Goal: Information Seeking & Learning: Check status

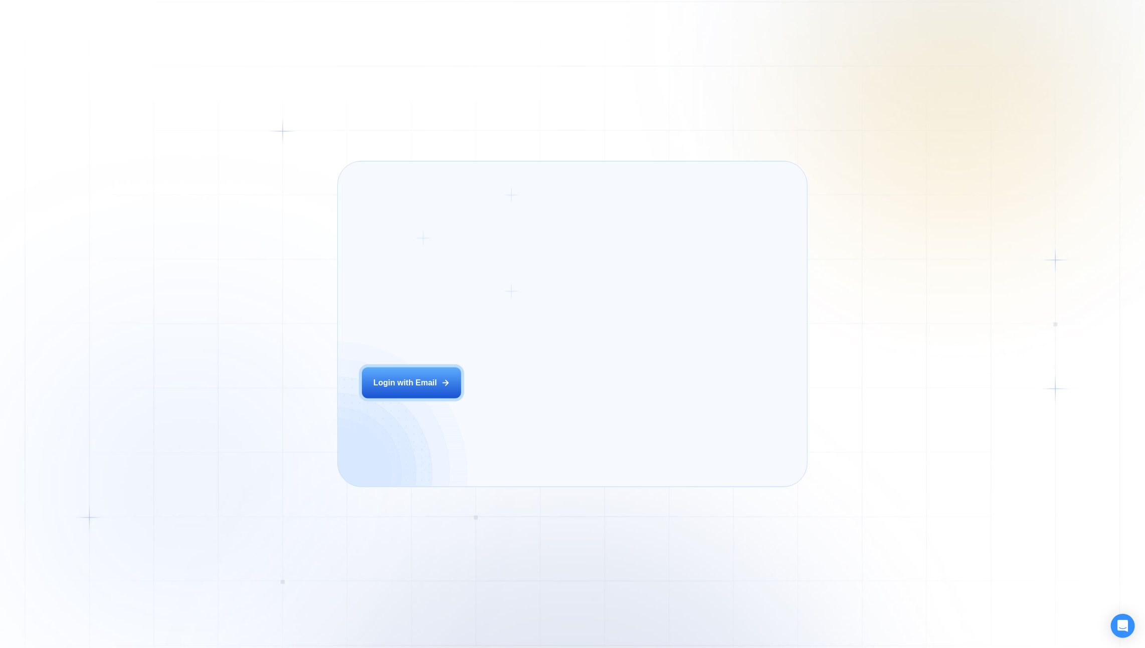
click at [521, 411] on div "Login ‍ Welcome to GigRadar. AI Business Manager for Agencies Login with Email" at bounding box center [462, 323] width 225 height 301
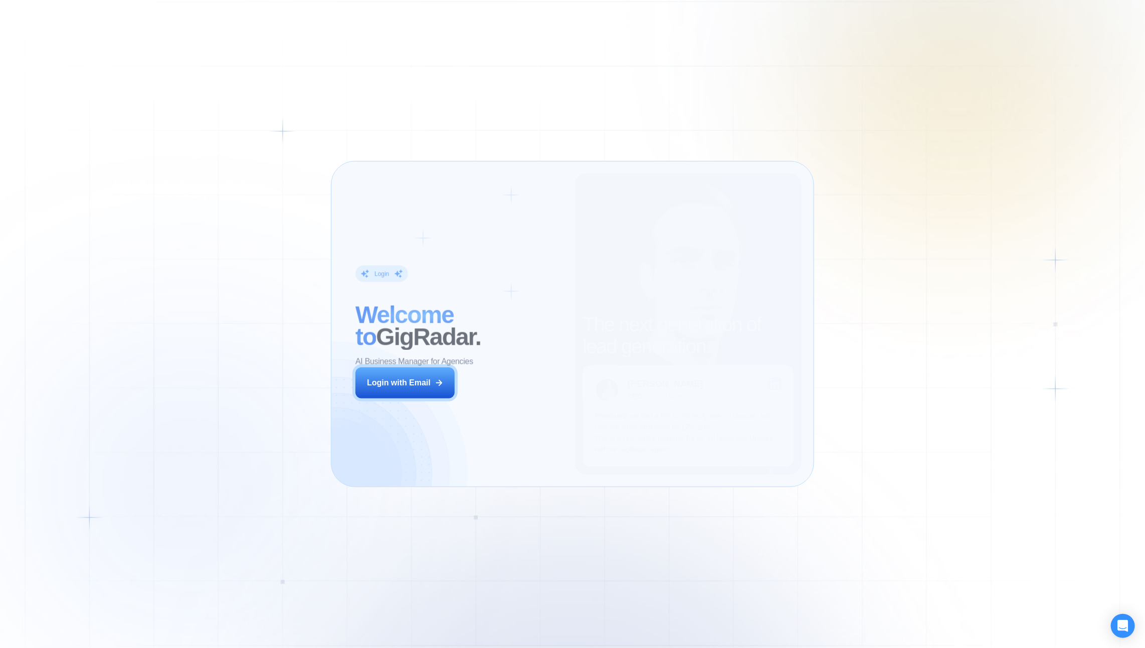
click at [478, 405] on div "Login ‍ Welcome to GigRadar. AI Business Manager for Agencies Login with Email" at bounding box center [458, 323] width 231 height 301
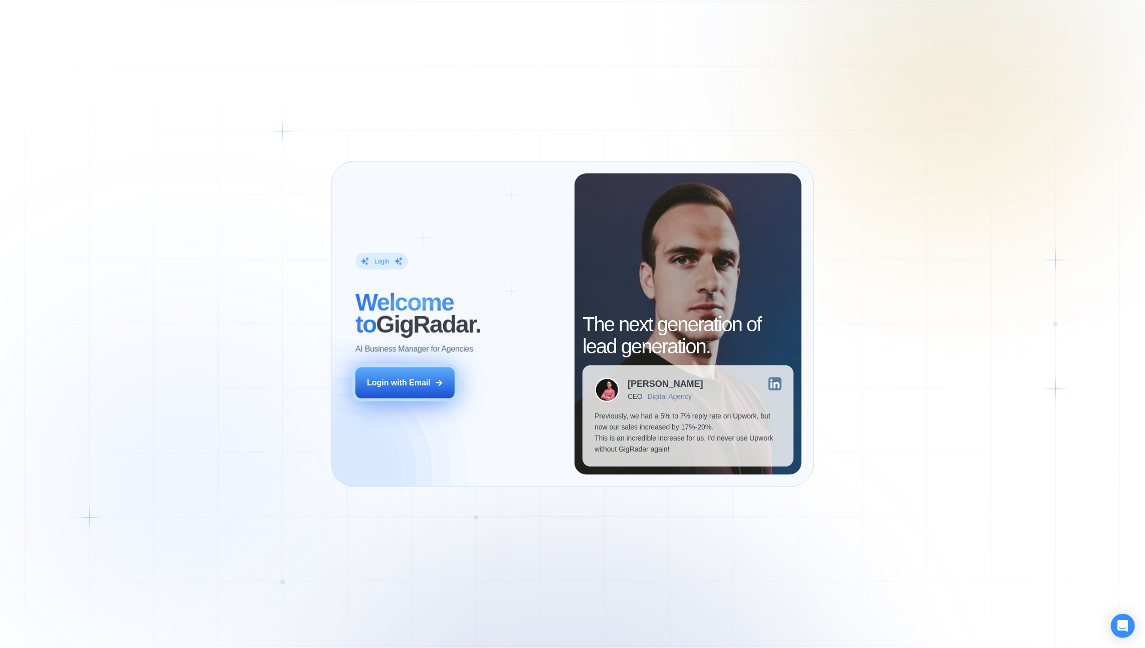
click at [445, 387] on button "Login with Email" at bounding box center [404, 382] width 99 height 31
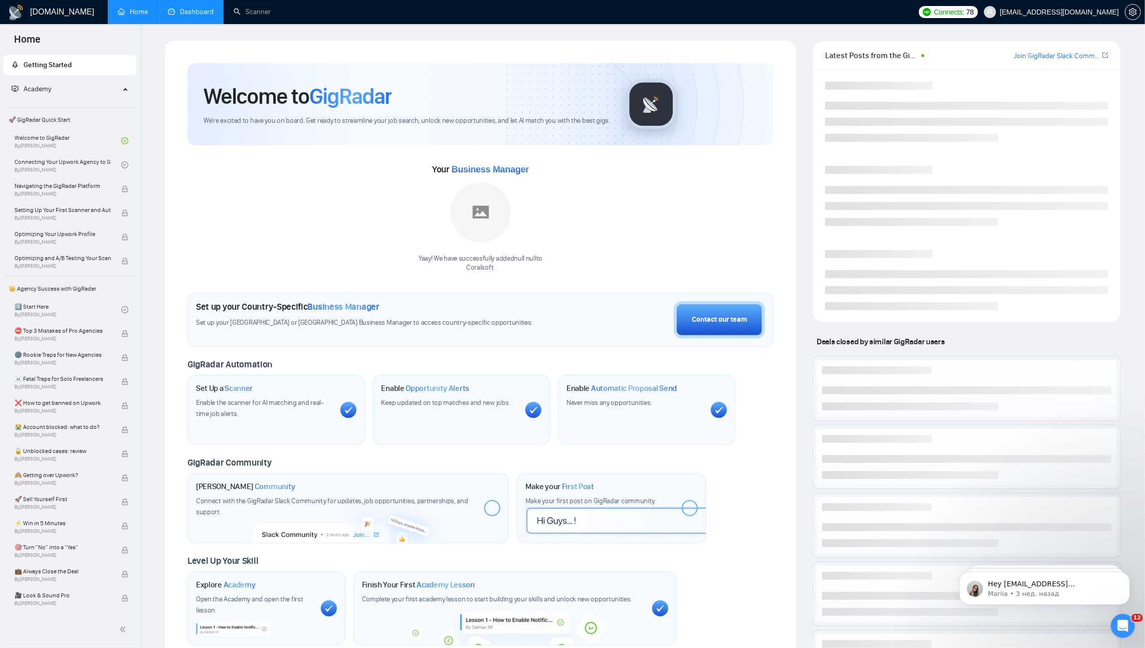
click at [197, 14] on link "Dashboard" at bounding box center [191, 12] width 46 height 9
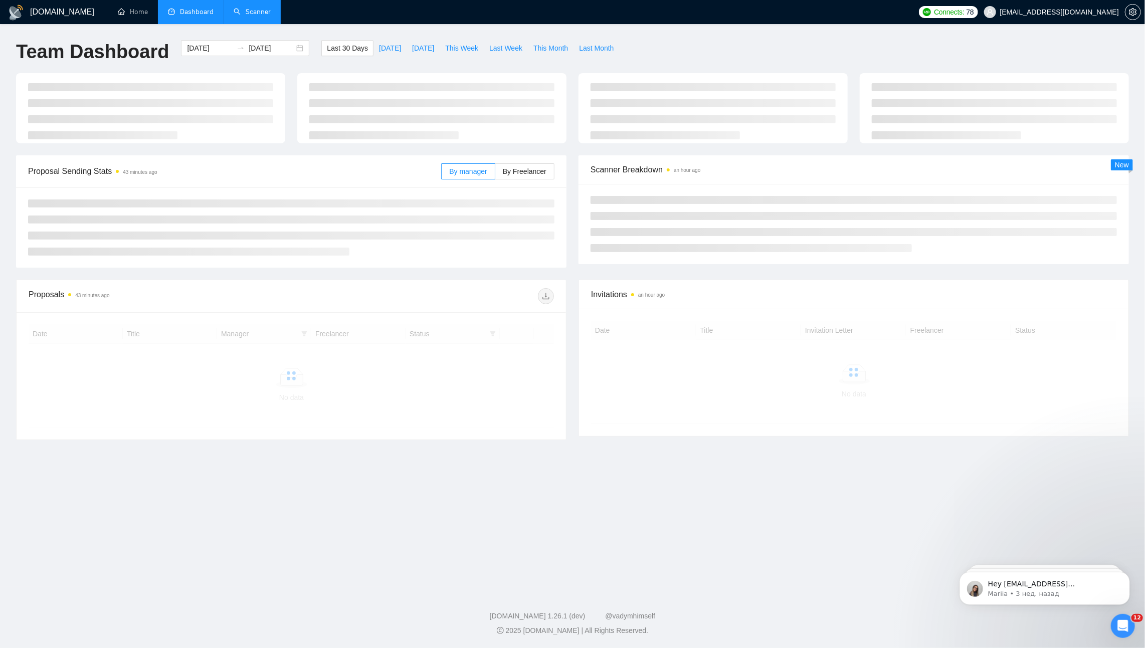
click at [243, 10] on link "Scanner" at bounding box center [252, 12] width 37 height 9
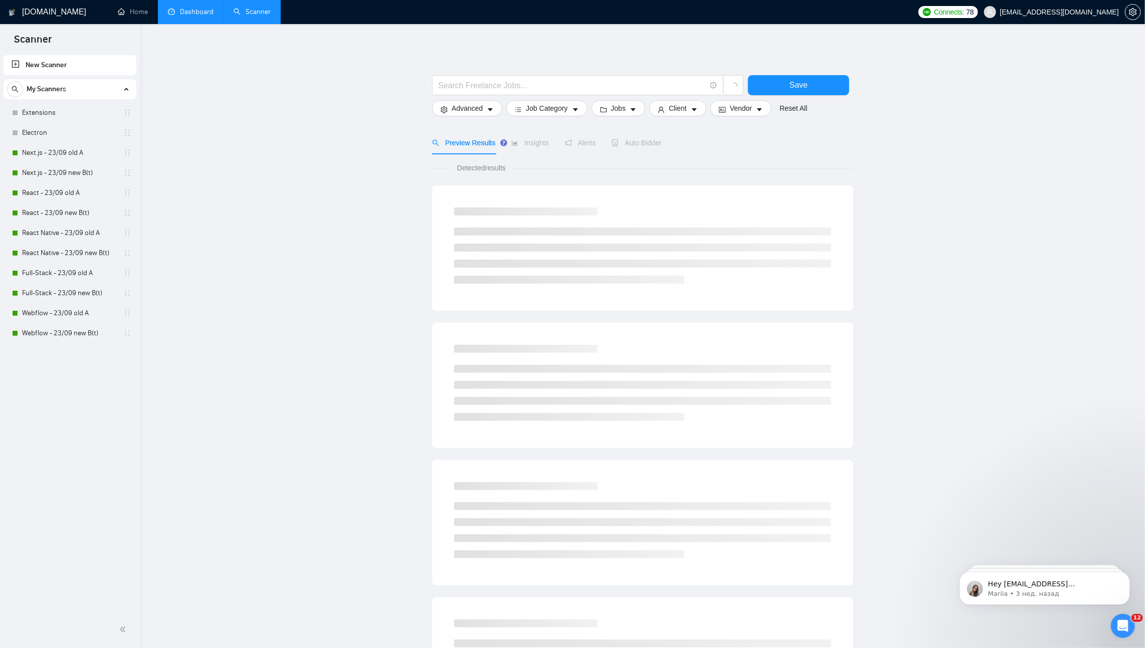
click at [191, 12] on link "Dashboard" at bounding box center [191, 12] width 46 height 9
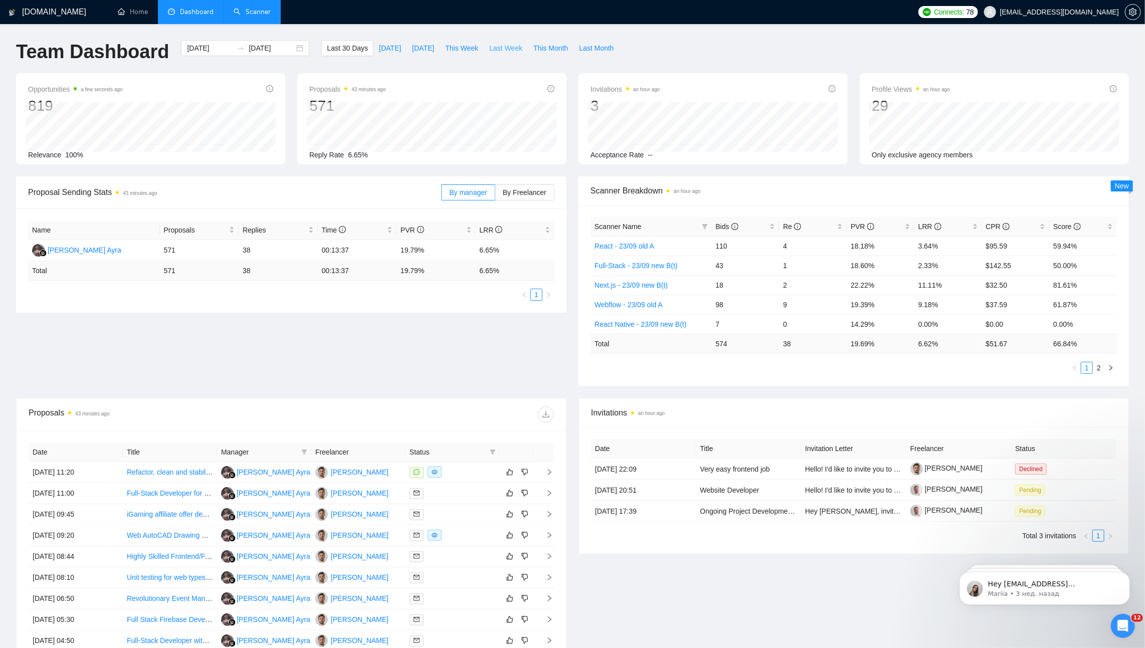
click at [503, 48] on span "Last Week" at bounding box center [505, 48] width 33 height 11
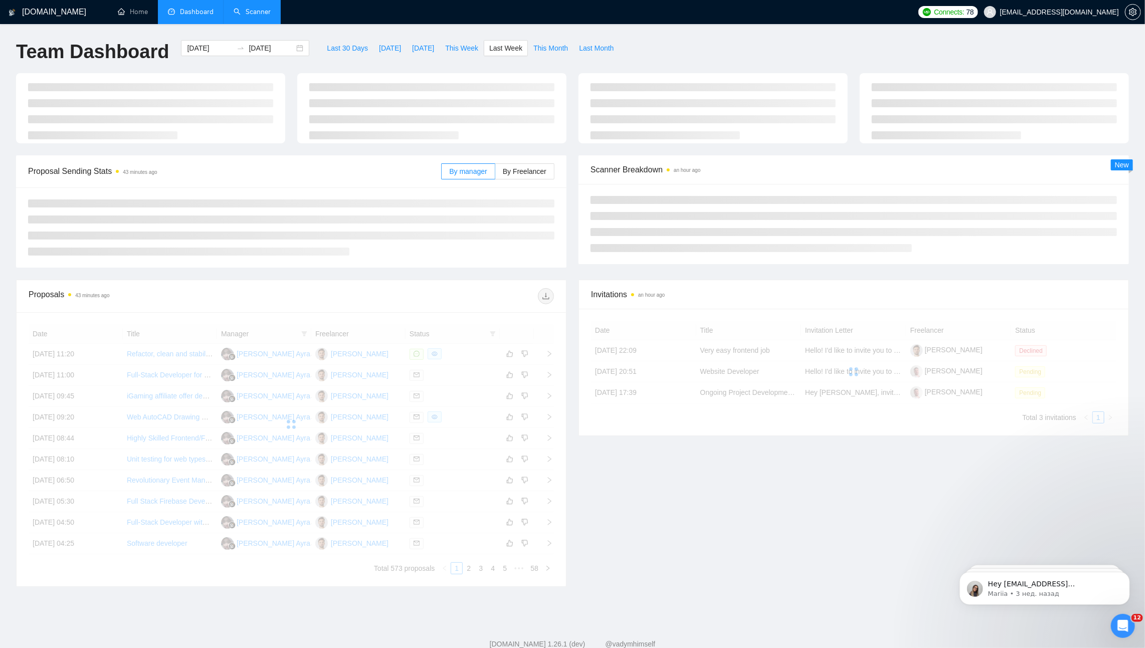
type input "[DATE]"
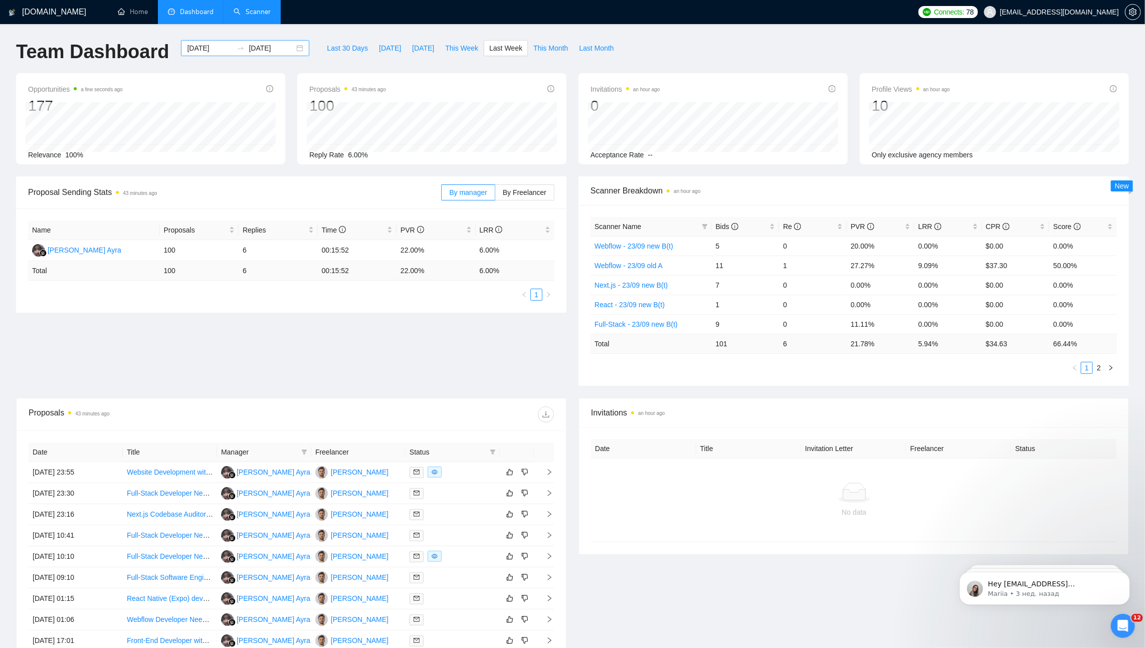
click at [206, 45] on input "[DATE]" at bounding box center [210, 48] width 46 height 11
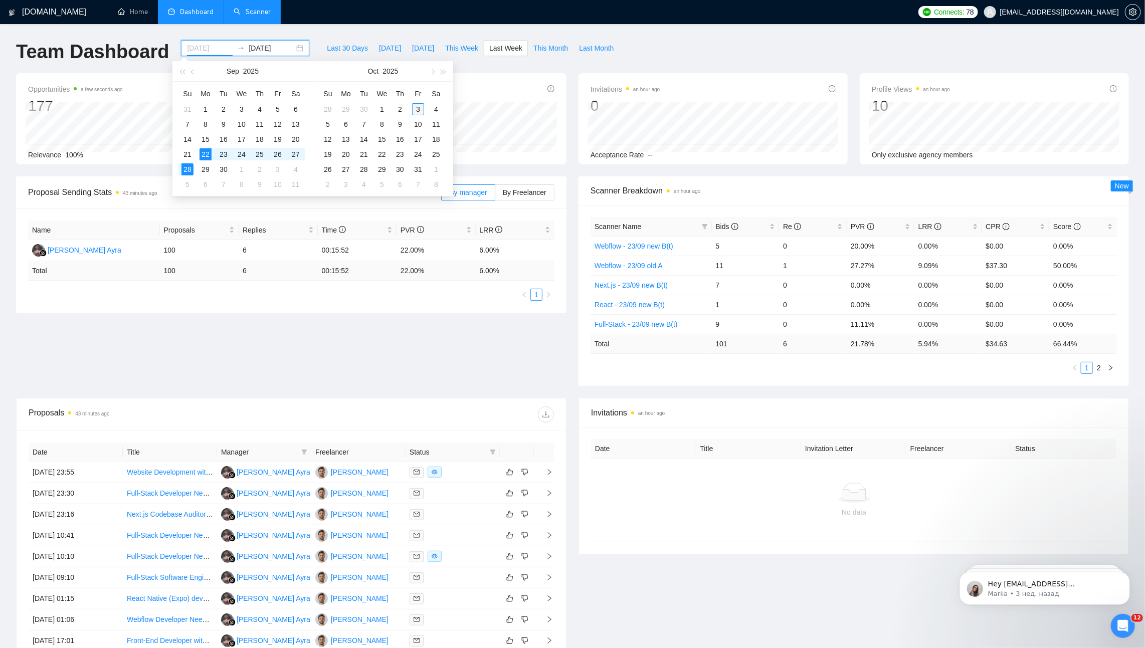
type input "[DATE]"
click at [421, 107] on div "3" at bounding box center [418, 109] width 12 height 12
type input "[DATE]"
click at [276, 169] on div "3" at bounding box center [278, 169] width 12 height 12
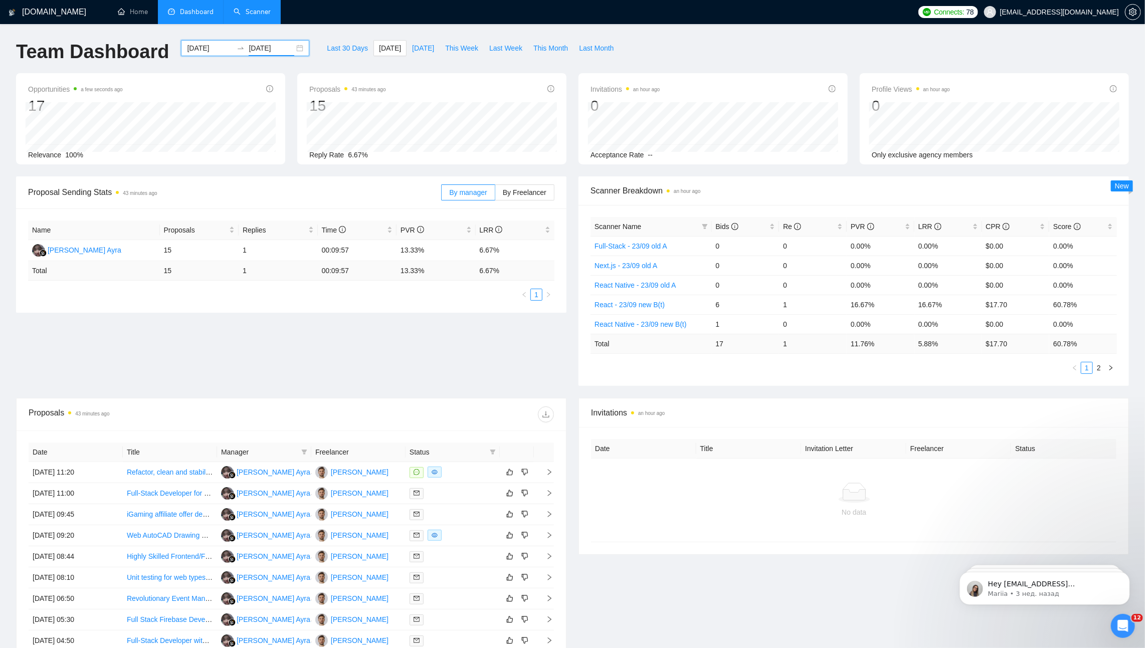
click at [268, 46] on input "[DATE]" at bounding box center [272, 48] width 46 height 11
click at [193, 71] on span "button" at bounding box center [193, 71] width 5 height 5
type input "[DATE]"
click at [277, 152] on div "26" at bounding box center [278, 154] width 12 height 12
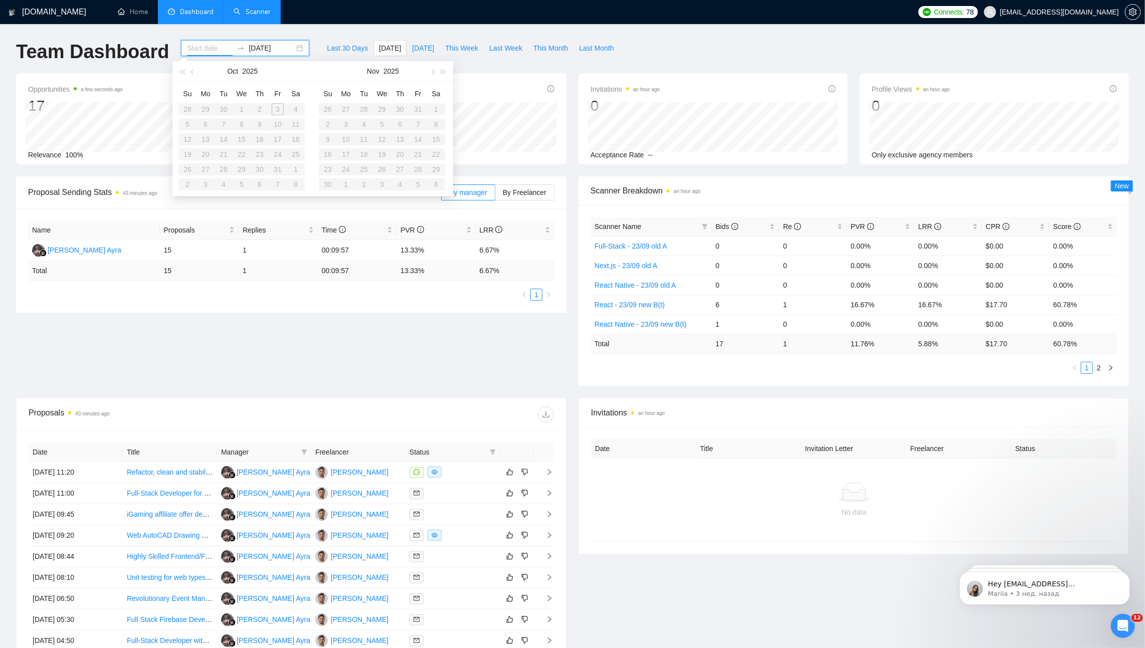
click at [282, 109] on table "Su Mo Tu We Th Fr Sa 28 29 30 1 2 3 4 5 6 7 8 9 10 11 12 13 14 15 16 17 18 19 2…" at bounding box center [241, 139] width 126 height 106
click at [190, 71] on button "button" at bounding box center [192, 71] width 11 height 20
type input "[DATE]"
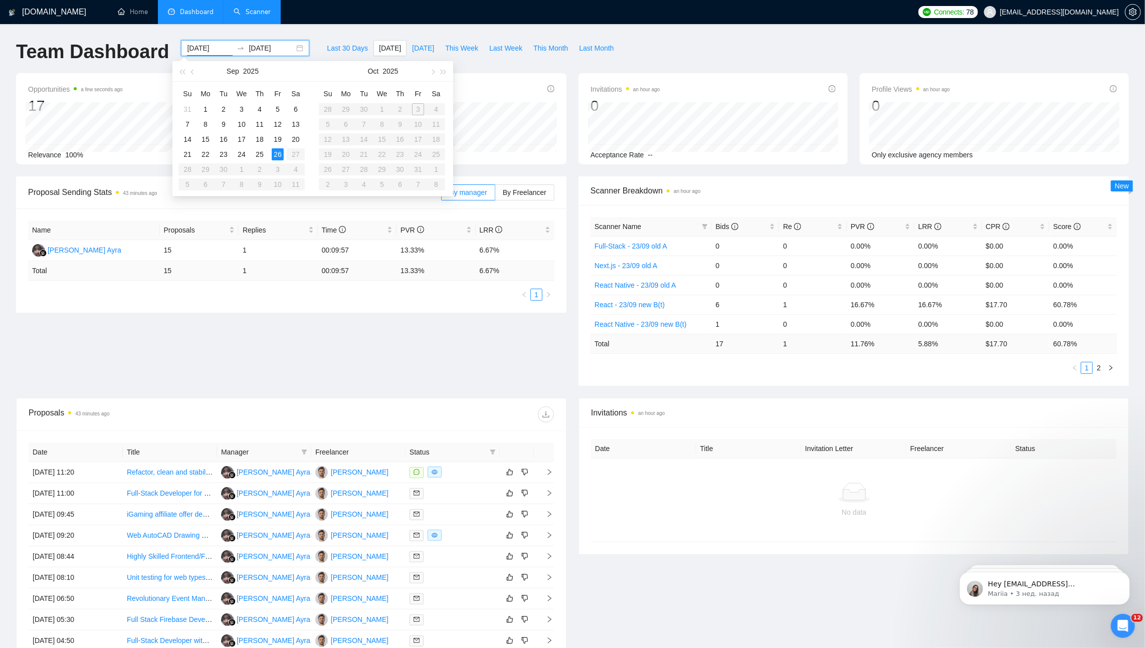
type input "[DATE]"
click at [279, 153] on div "26" at bounding box center [278, 154] width 12 height 12
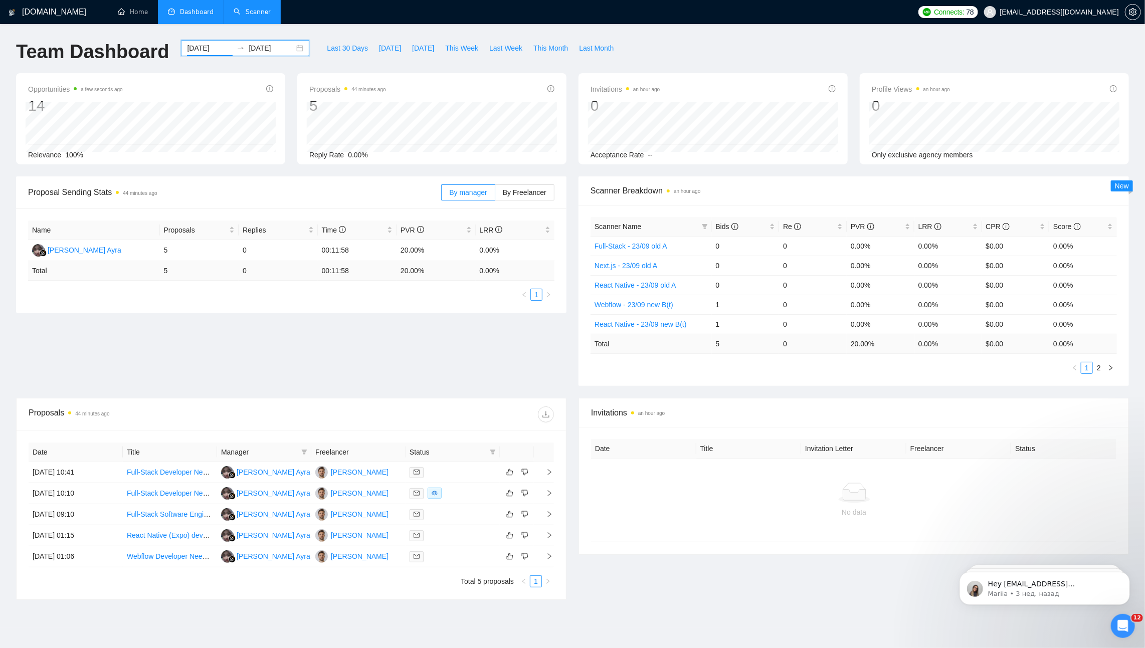
click at [266, 46] on input "[DATE]" at bounding box center [272, 48] width 46 height 11
type input "[DATE]"
click at [419, 106] on div "3" at bounding box center [418, 109] width 12 height 12
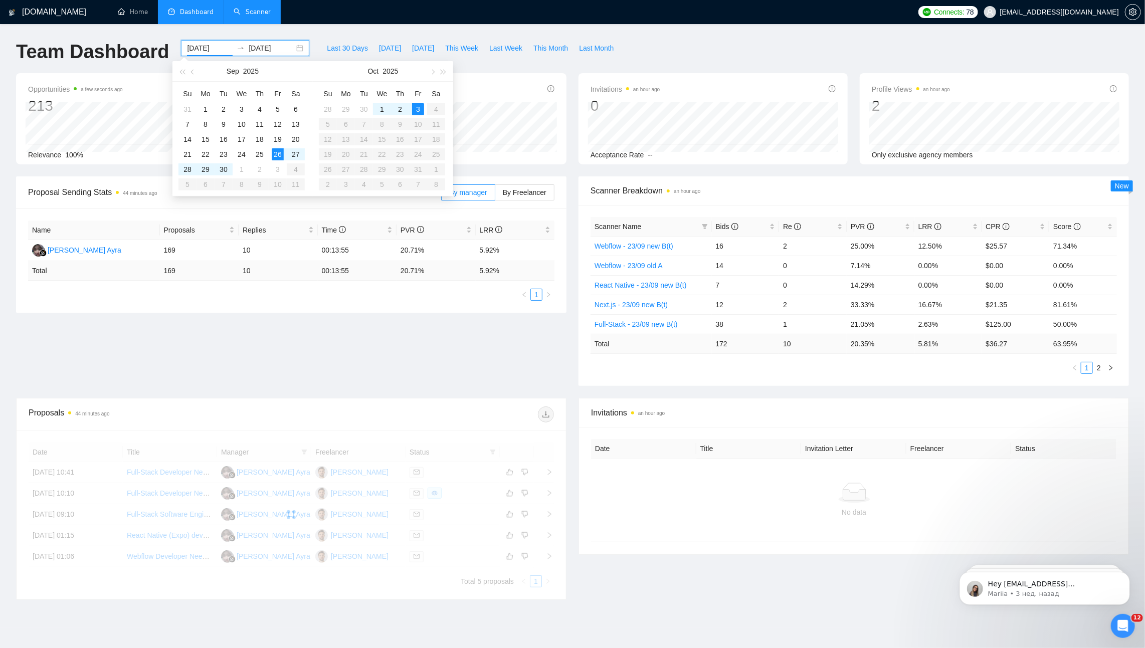
click at [290, 32] on div "[DOMAIN_NAME] Home Dashboard Scanner Connects: 78 [EMAIL_ADDRESS][DOMAIN_NAME] …" at bounding box center [572, 344] width 1145 height 689
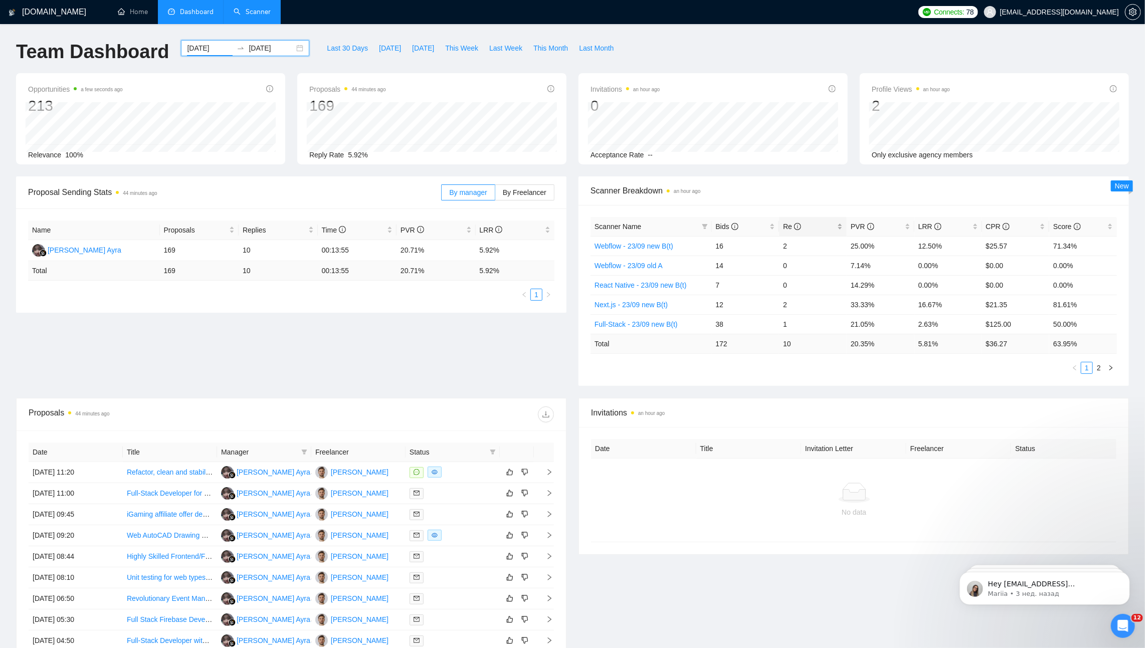
click at [831, 226] on span "Re" at bounding box center [809, 226] width 52 height 11
click at [758, 226] on span "Bids" at bounding box center [742, 226] width 52 height 11
click at [901, 229] on span "PVR" at bounding box center [876, 226] width 52 height 11
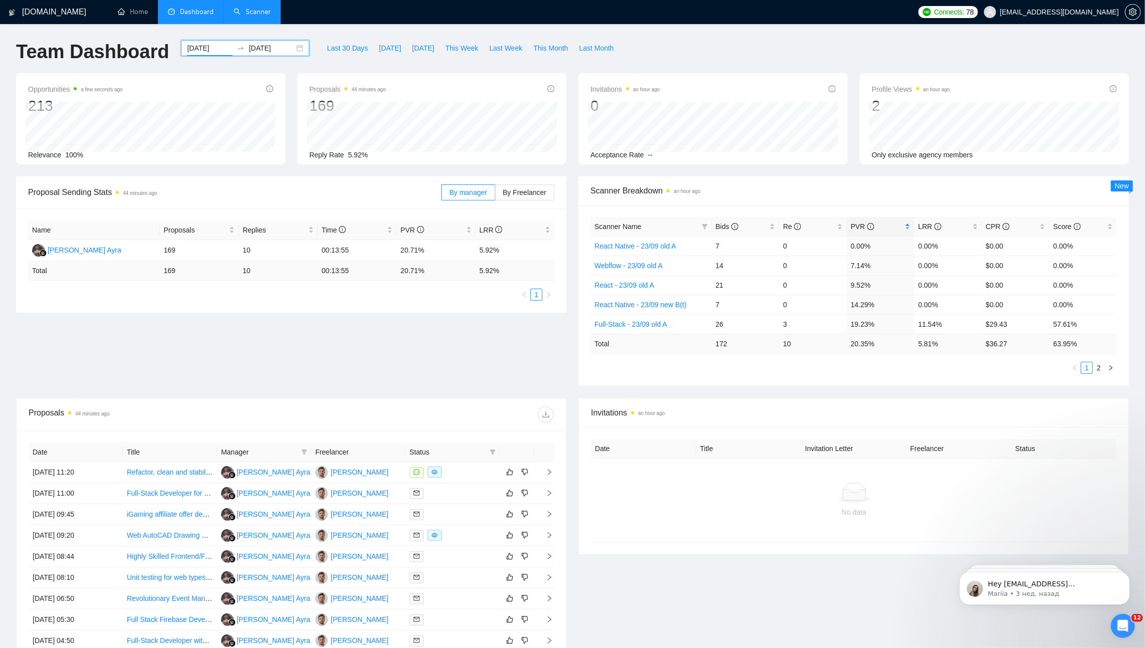
click at [901, 229] on span "PVR" at bounding box center [876, 226] width 52 height 11
click at [956, 232] on div "LRR" at bounding box center [948, 226] width 60 height 11
